Goal: Find specific page/section: Find specific page/section

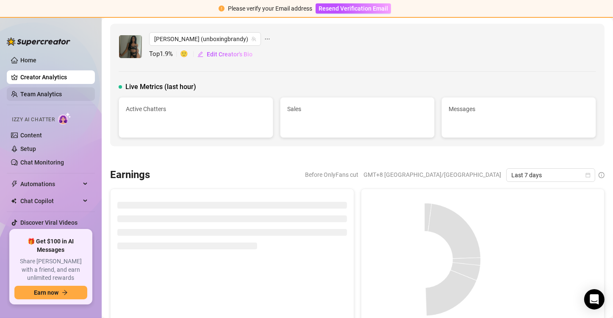
click at [43, 94] on link "Team Analytics" at bounding box center [40, 94] width 41 height 7
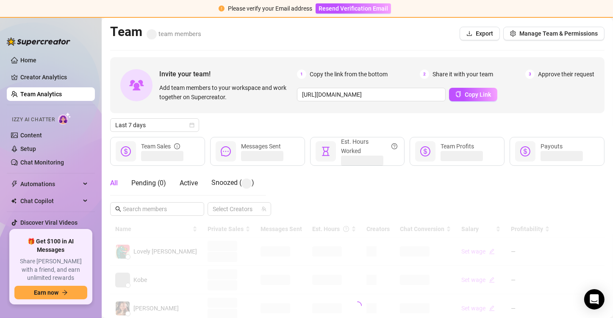
click at [43, 94] on link "Team Analytics" at bounding box center [40, 94] width 41 height 7
click at [158, 206] on input "text" at bounding box center [157, 208] width 69 height 9
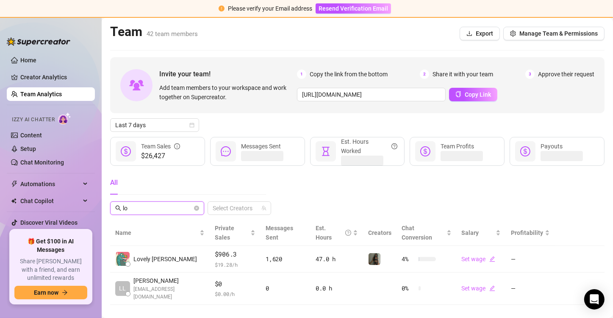
type input "lo"
click at [144, 315] on main "Team 42 team members Export Manage Team & Permissions Invite your team! Add tea…" at bounding box center [357, 174] width 511 height 312
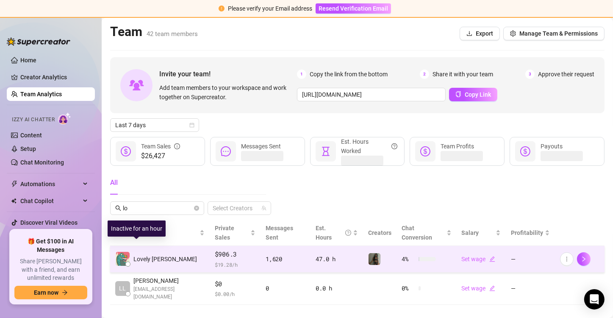
click at [128, 251] on div at bounding box center [122, 258] width 15 height 15
